Goal: Contribute content: Add original content to the website for others to see

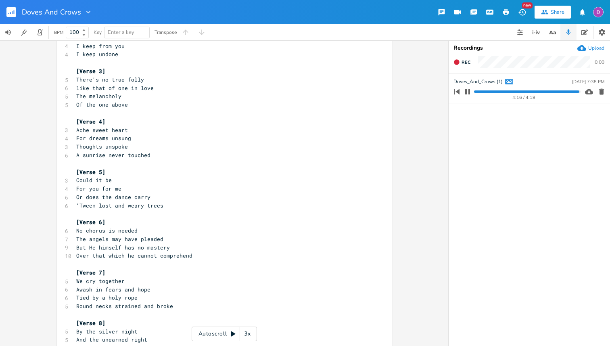
scroll to position [167, 0]
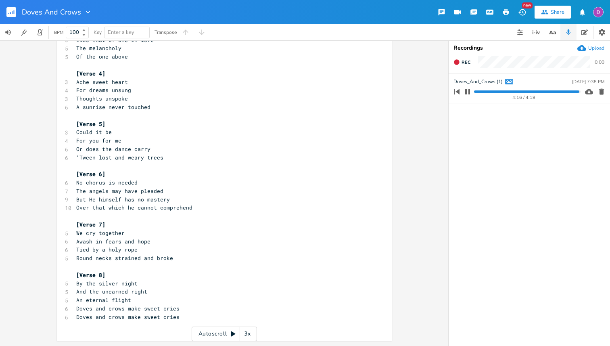
click at [16, 15] on button "button" at bounding box center [14, 11] width 16 height 19
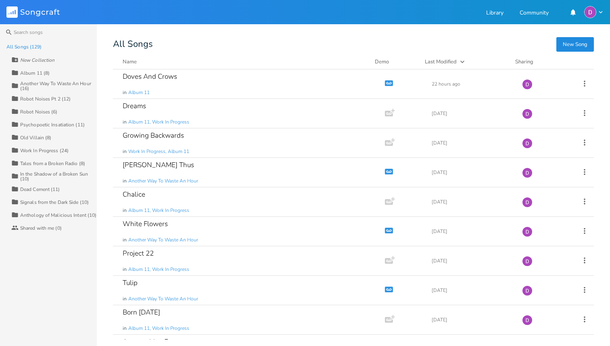
click at [44, 71] on div "Album 11 (8)" at bounding box center [34, 73] width 29 height 5
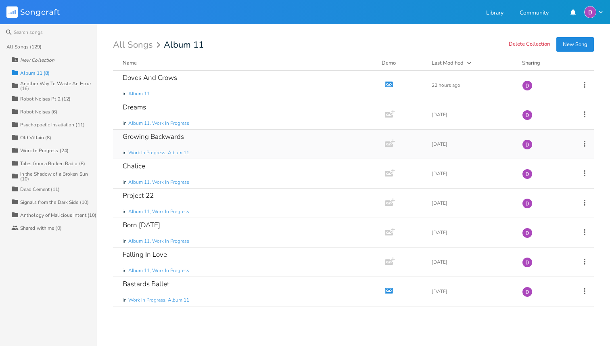
click at [238, 144] on div "Growing Backwards in Work In Progress, Album 11" at bounding box center [247, 143] width 249 height 29
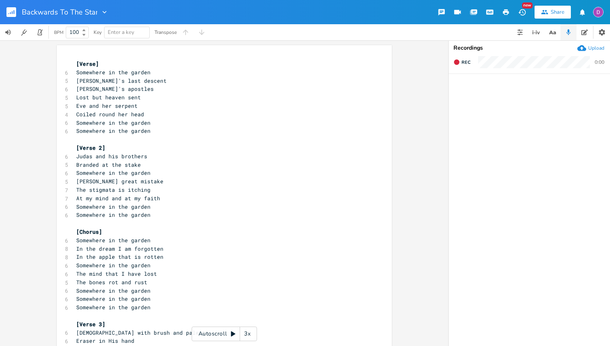
type input "Backwards To The Start"
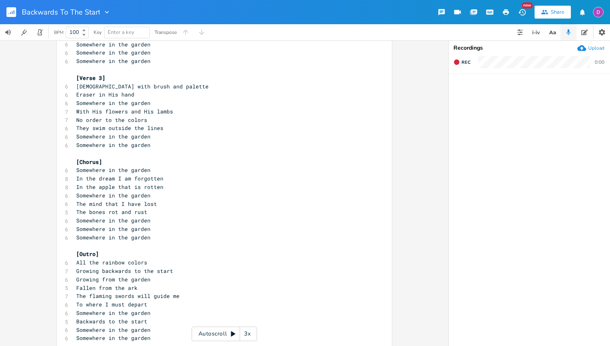
scroll to position [267, 0]
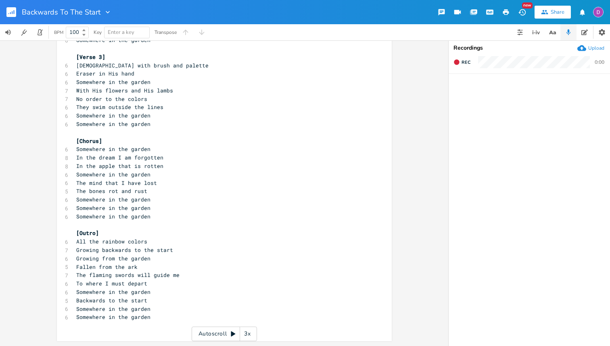
click at [35, 152] on div "xxxxxxxxxx [Verse] 6 Somewhere in the garden 5 [PERSON_NAME]'s last descent 6 […" at bounding box center [224, 192] width 448 height 305
click at [138, 240] on span "All the rainbow colors" at bounding box center [111, 240] width 71 height 7
type textarea "u"
click at [139, 99] on span "No order to the colors" at bounding box center [111, 98] width 71 height 7
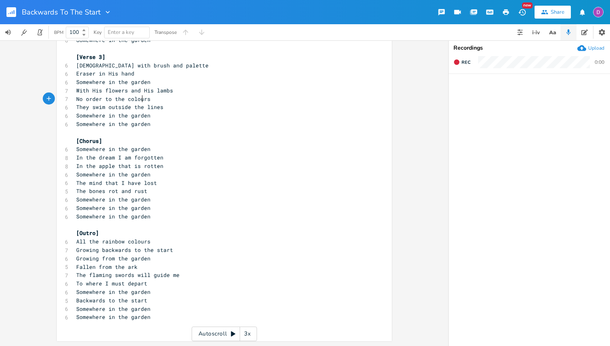
type textarea "u"
